Goal: Use online tool/utility: Utilize a website feature to perform a specific function

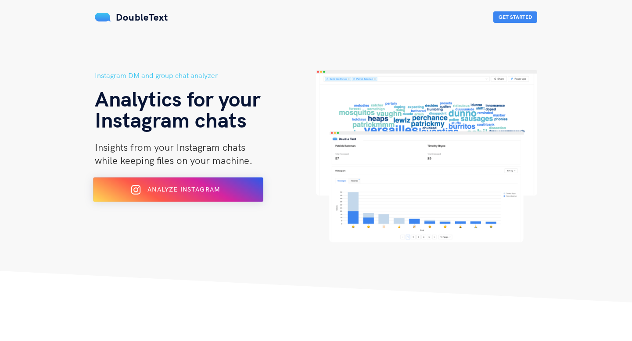
click at [204, 190] on span "Analyze Instagram" at bounding box center [183, 190] width 72 height 8
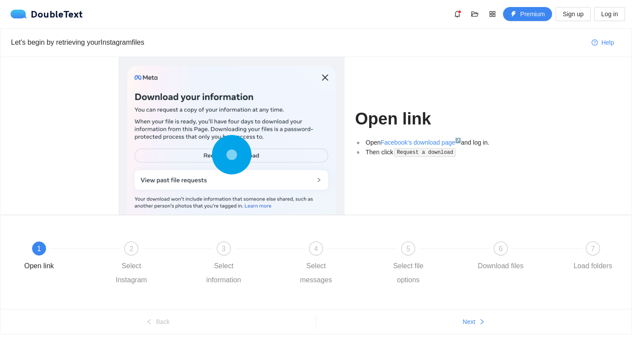
click at [249, 156] on icon at bounding box center [231, 154] width 39 height 39
drag, startPoint x: 362, startPoint y: 140, endPoint x: 514, endPoint y: 144, distance: 151.4
click at [514, 144] on div "Open link Open Facebook's download page ↗ and log in. Then click Request a down…" at bounding box center [434, 136] width 169 height 158
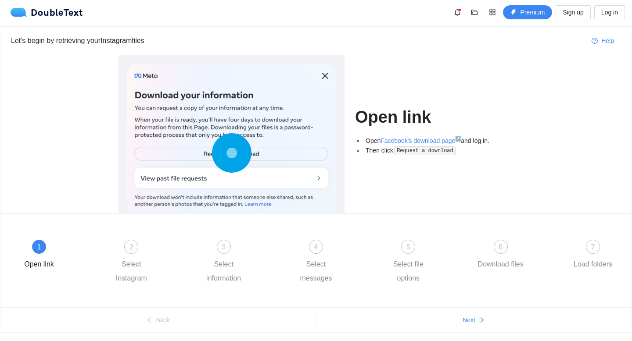
click at [433, 153] on code "Request a download" at bounding box center [424, 151] width 61 height 9
click at [458, 320] on button "Next" at bounding box center [473, 320] width 315 height 14
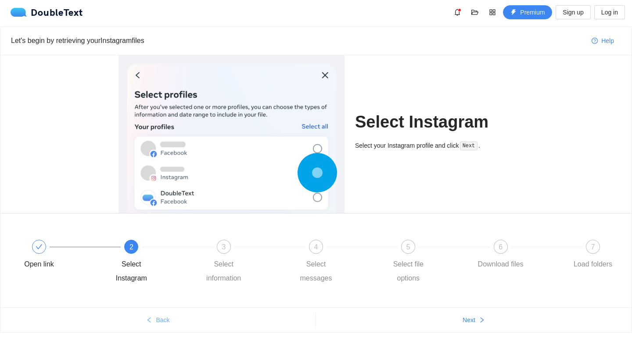
click at [158, 324] on span "Back" at bounding box center [163, 320] width 14 height 10
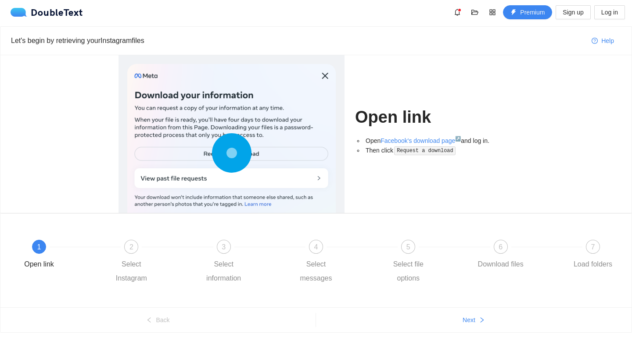
click at [36, 250] on div "1" at bounding box center [39, 247] width 14 height 14
